Goal: Information Seeking & Learning: Learn about a topic

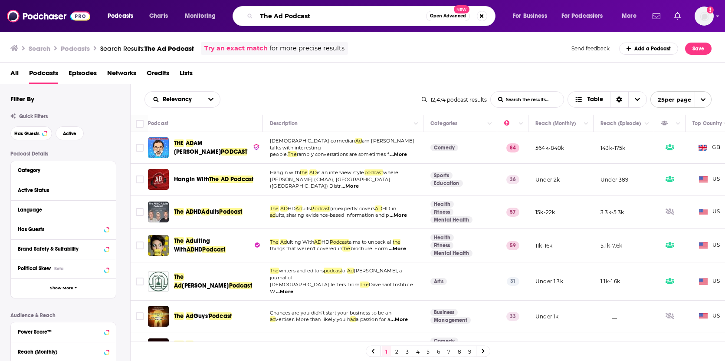
drag, startPoint x: 320, startPoint y: 17, endPoint x: 233, endPoint y: -1, distance: 89.5
click at [233, 0] on html "Podcasts Charts Monitoring The Ad Podcast Open Advanced New For Business For Po…" at bounding box center [362, 180] width 725 height 361
type input "travel trend podcast"
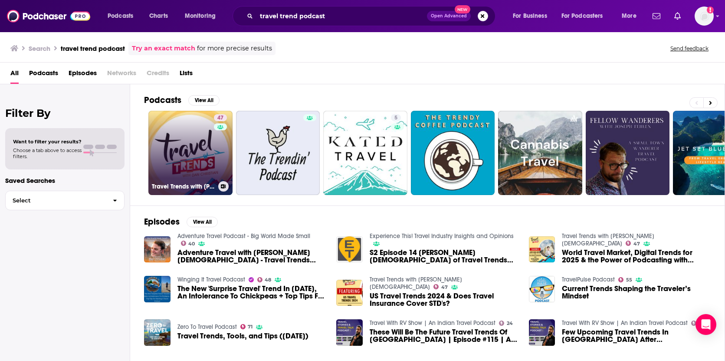
click at [205, 161] on link "47 Travel Trends with [PERSON_NAME][DEMOGRAPHIC_DATA]" at bounding box center [190, 153] width 84 height 84
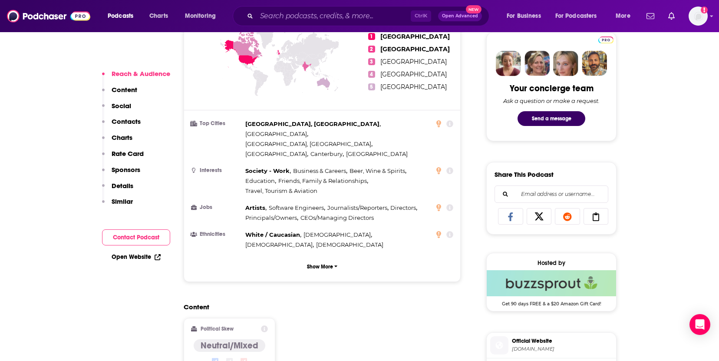
scroll to position [434, 0]
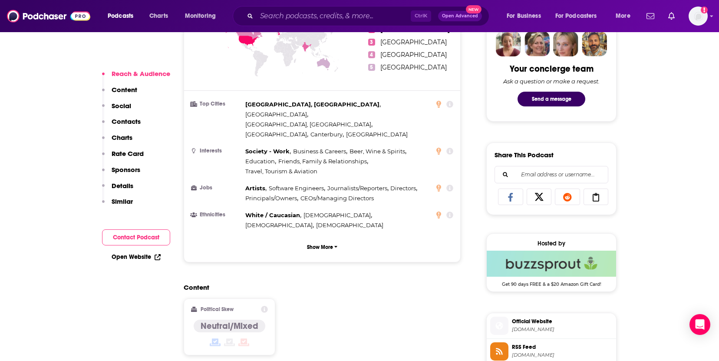
click at [121, 236] on button "Contact Podcast" at bounding box center [136, 237] width 68 height 16
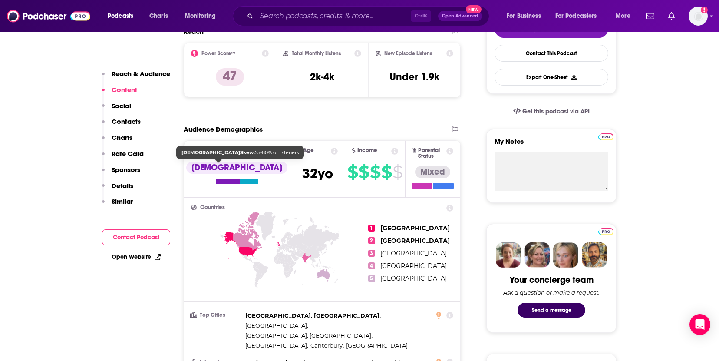
scroll to position [136, 0]
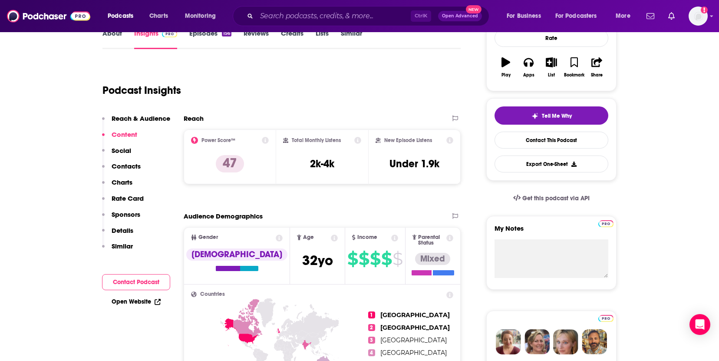
click at [123, 138] on p "Content" at bounding box center [125, 134] width 26 height 8
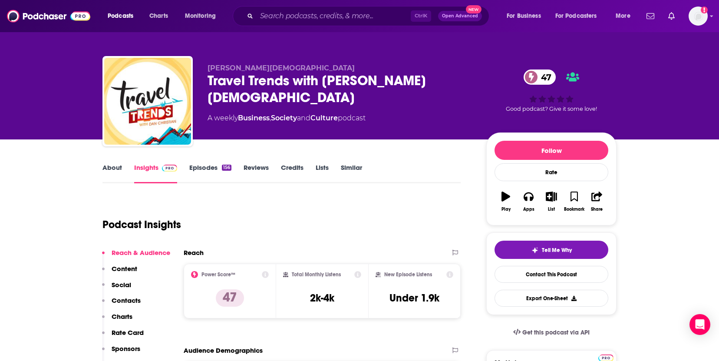
scroll to position [0, 0]
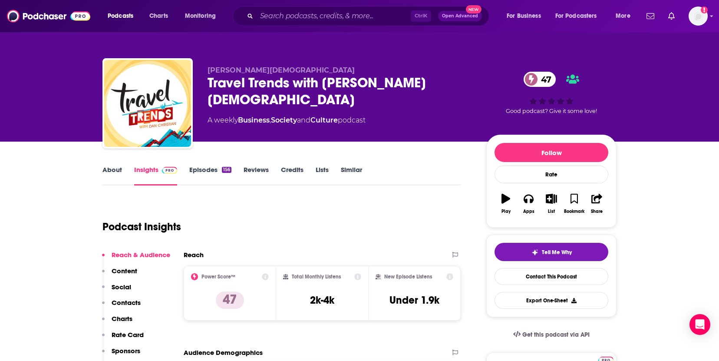
click at [218, 173] on link "Episodes 156" at bounding box center [210, 175] width 42 height 20
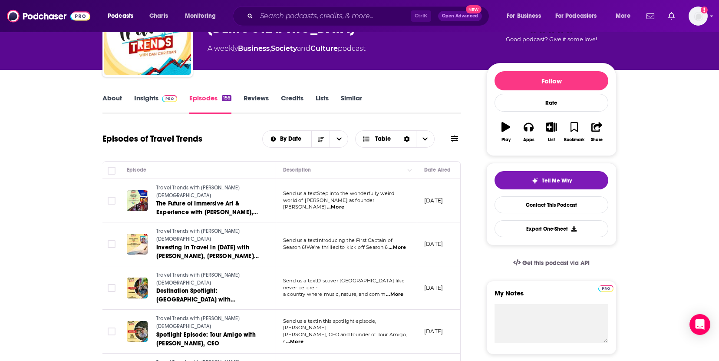
scroll to position [87, 0]
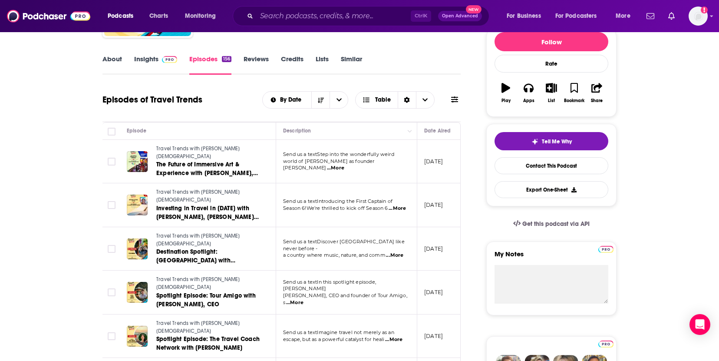
scroll to position [130, 0]
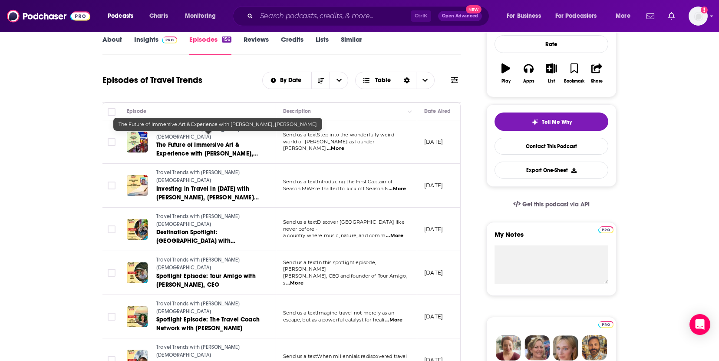
click at [213, 141] on span "The Future of Immersive Art & Experience with [PERSON_NAME], [PERSON_NAME]" at bounding box center [207, 153] width 102 height 25
